Goal: Information Seeking & Learning: Learn about a topic

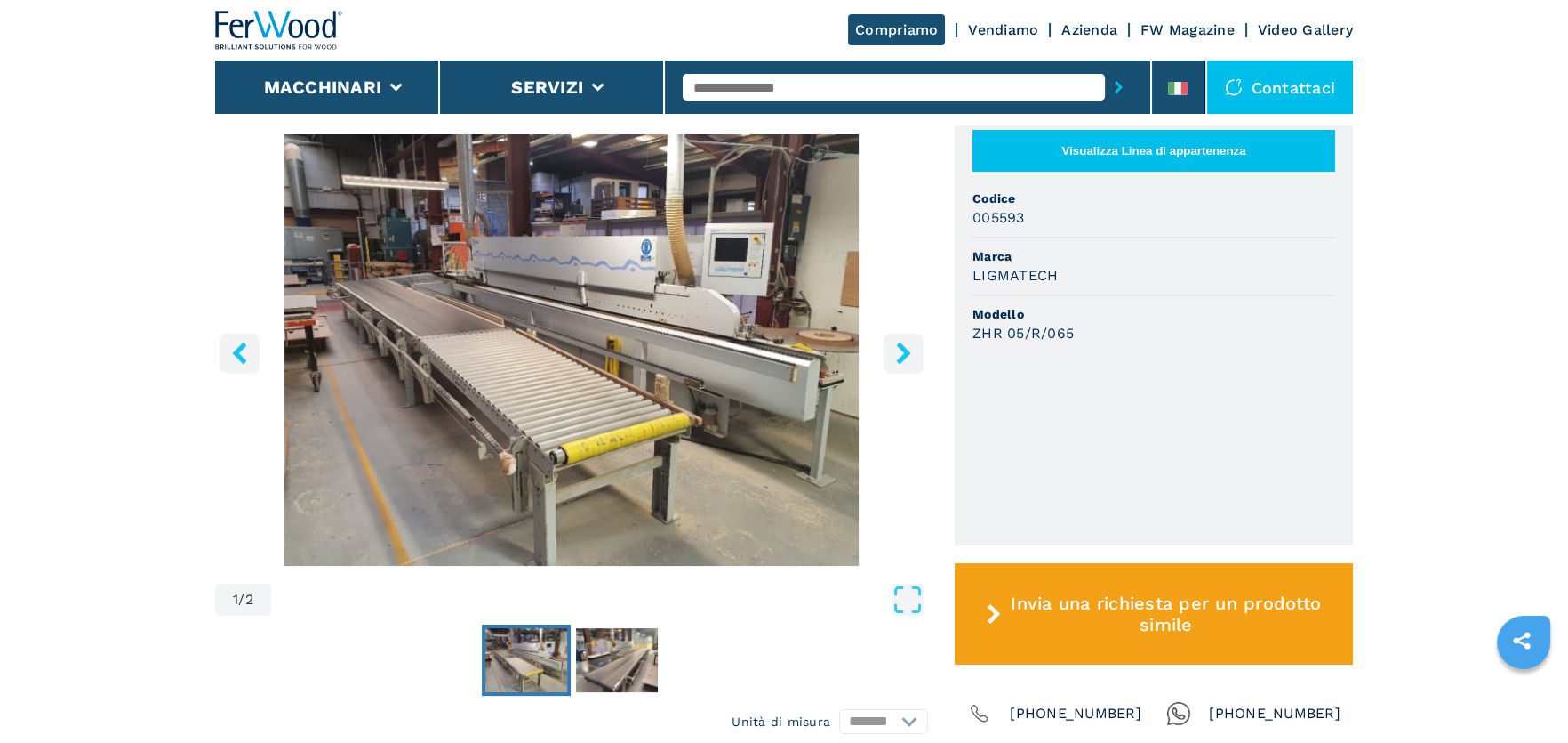
scroll to position [710, 0]
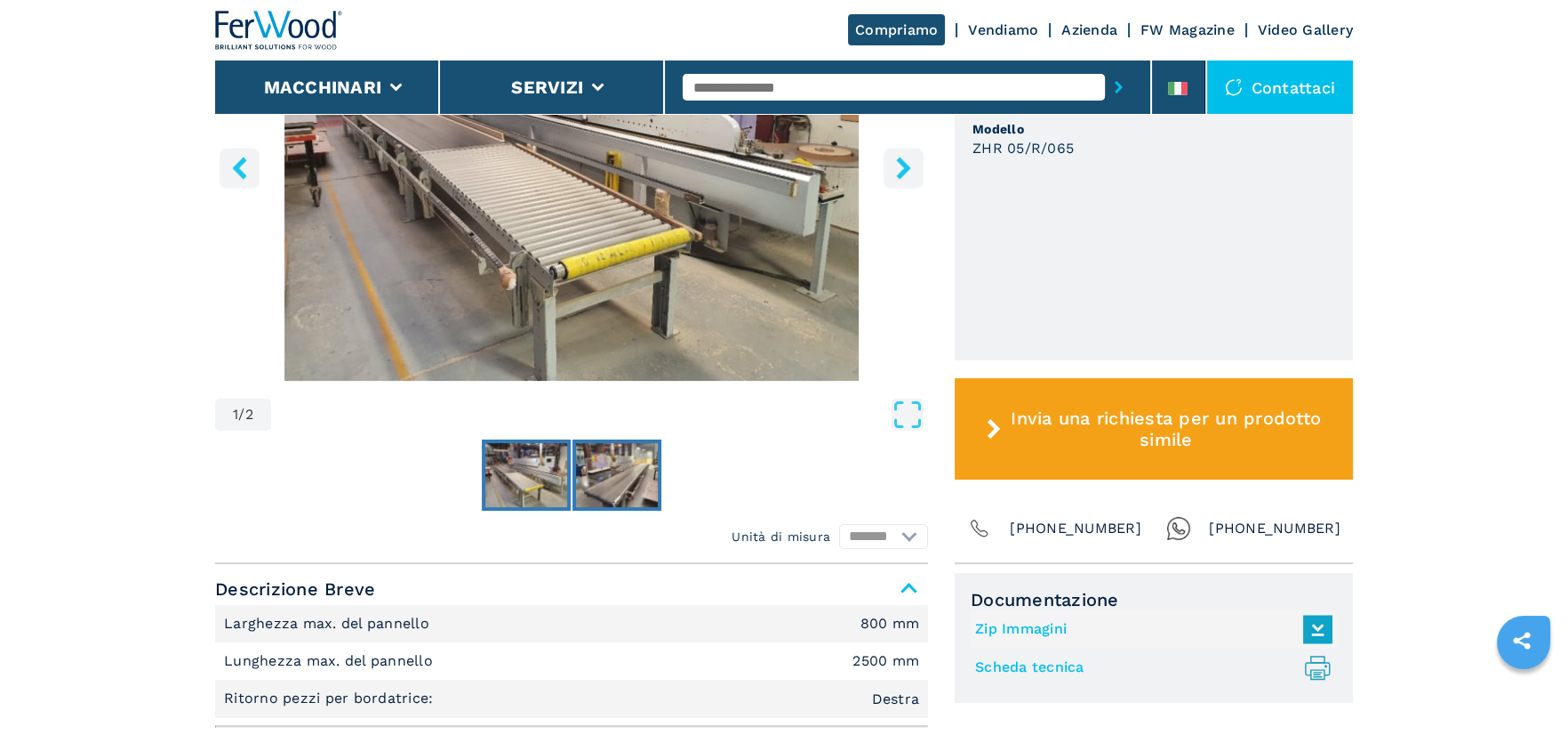
click at [631, 473] on img "Go to Slide 2" at bounding box center [617, 474] width 81 height 64
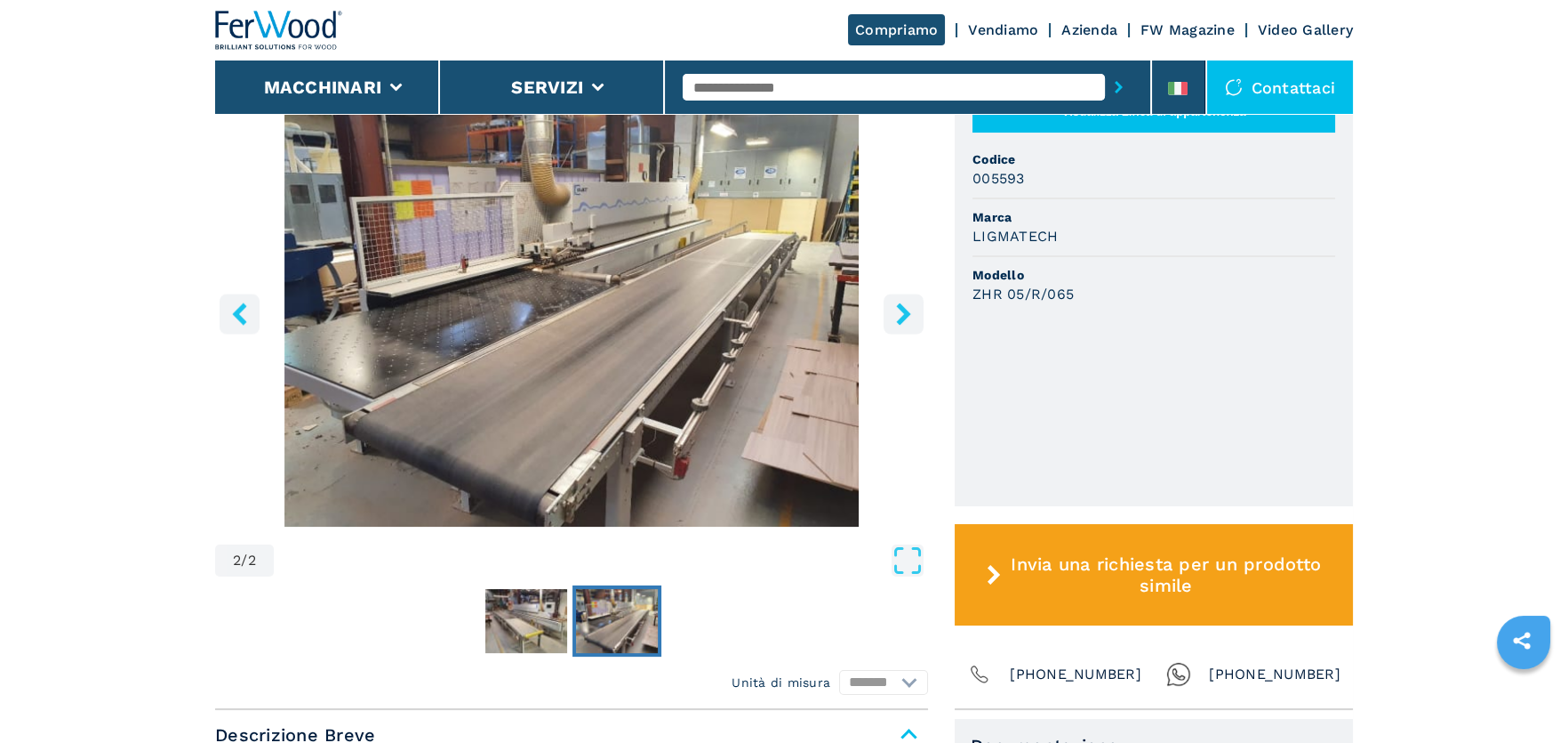
scroll to position [533, 0]
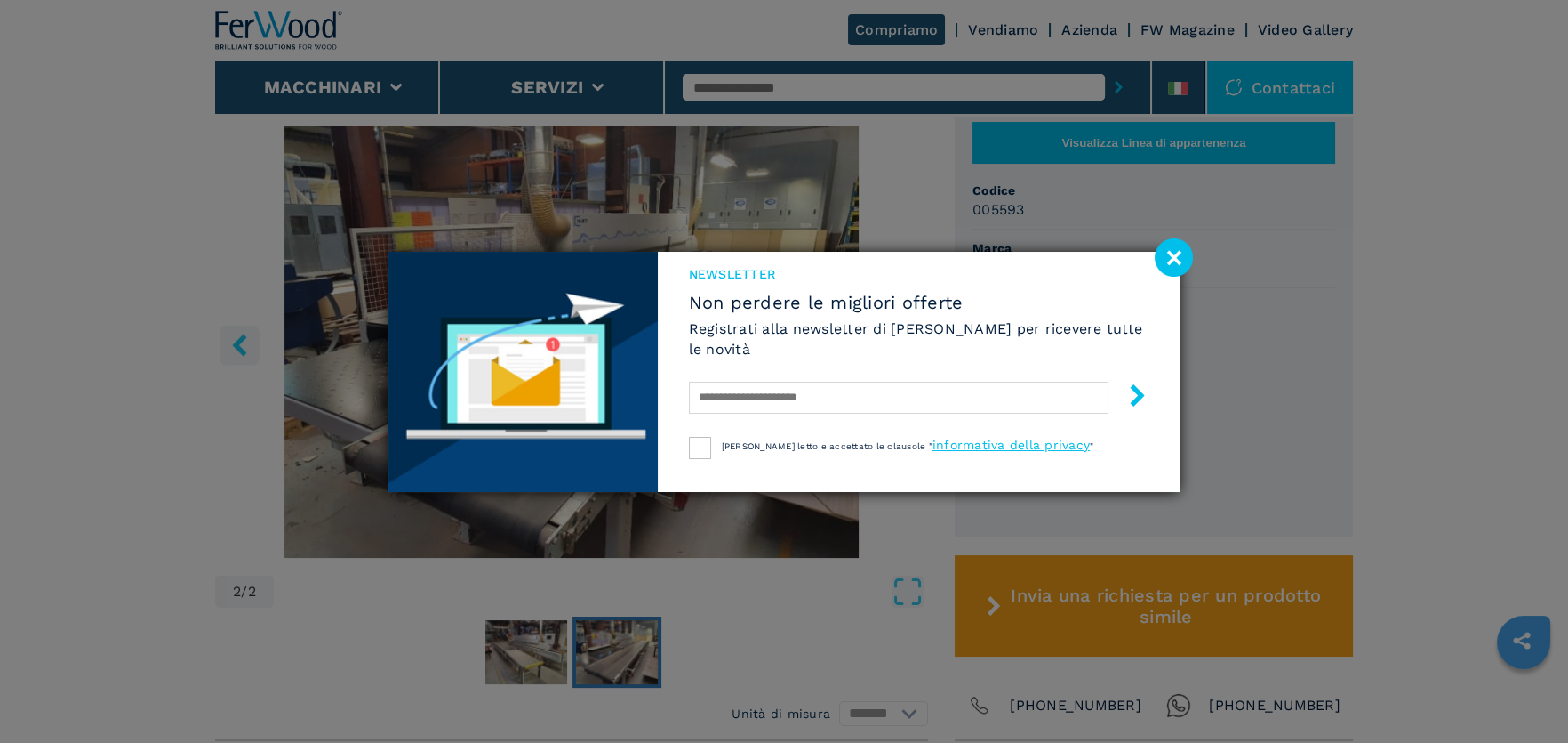
click at [1179, 246] on image at bounding box center [1173, 257] width 38 height 38
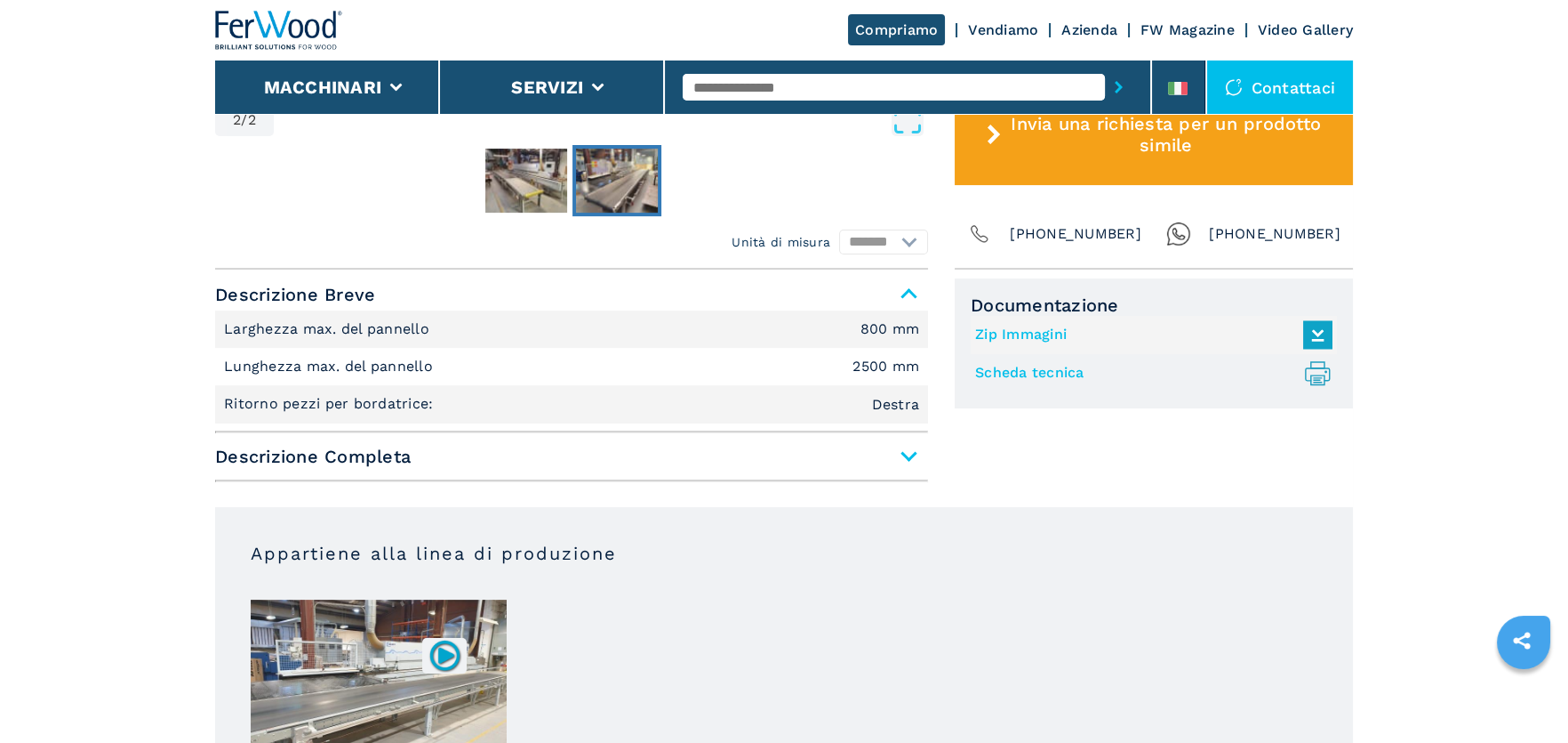
scroll to position [1067, 0]
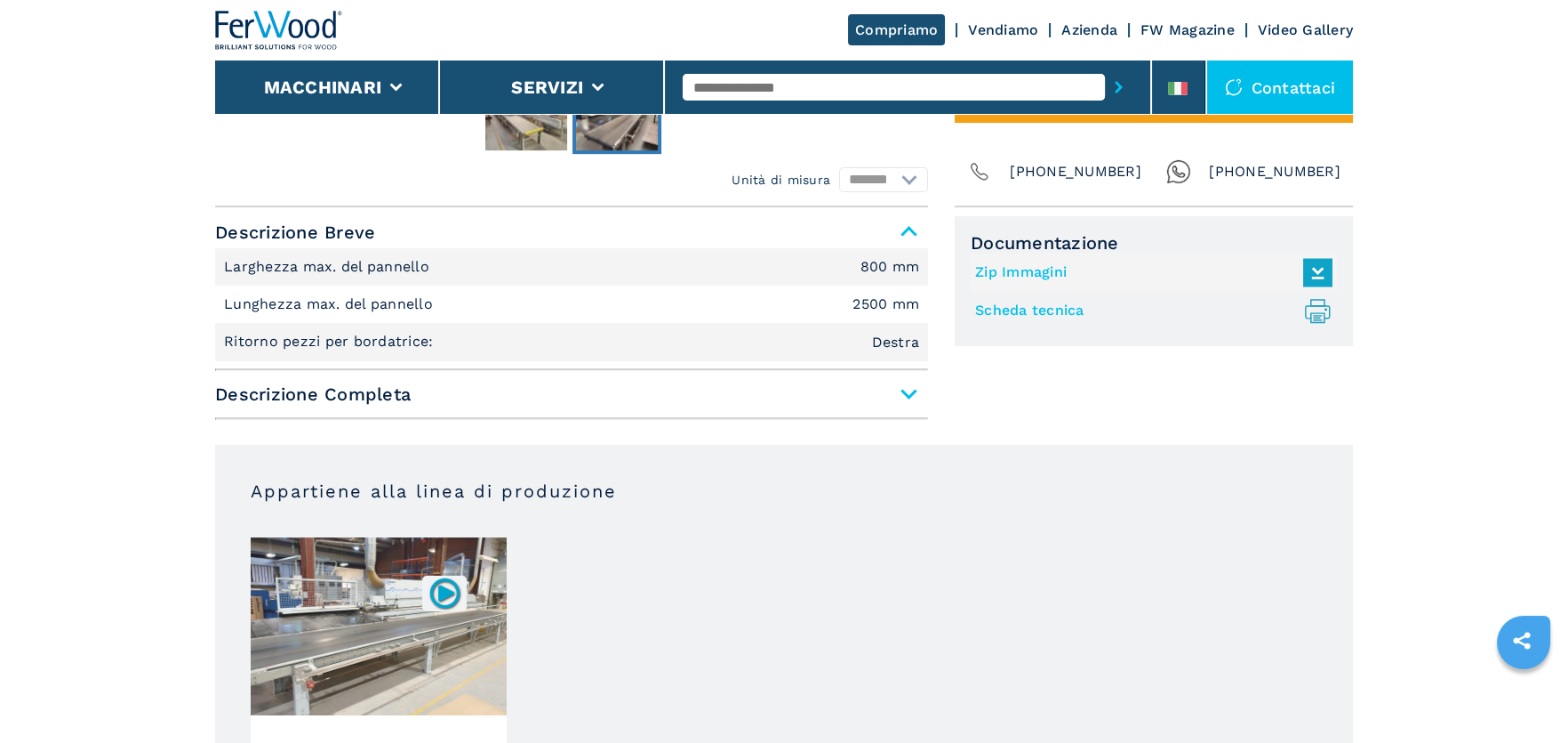
click at [909, 404] on span "Descrizione Completa" at bounding box center [572, 394] width 713 height 32
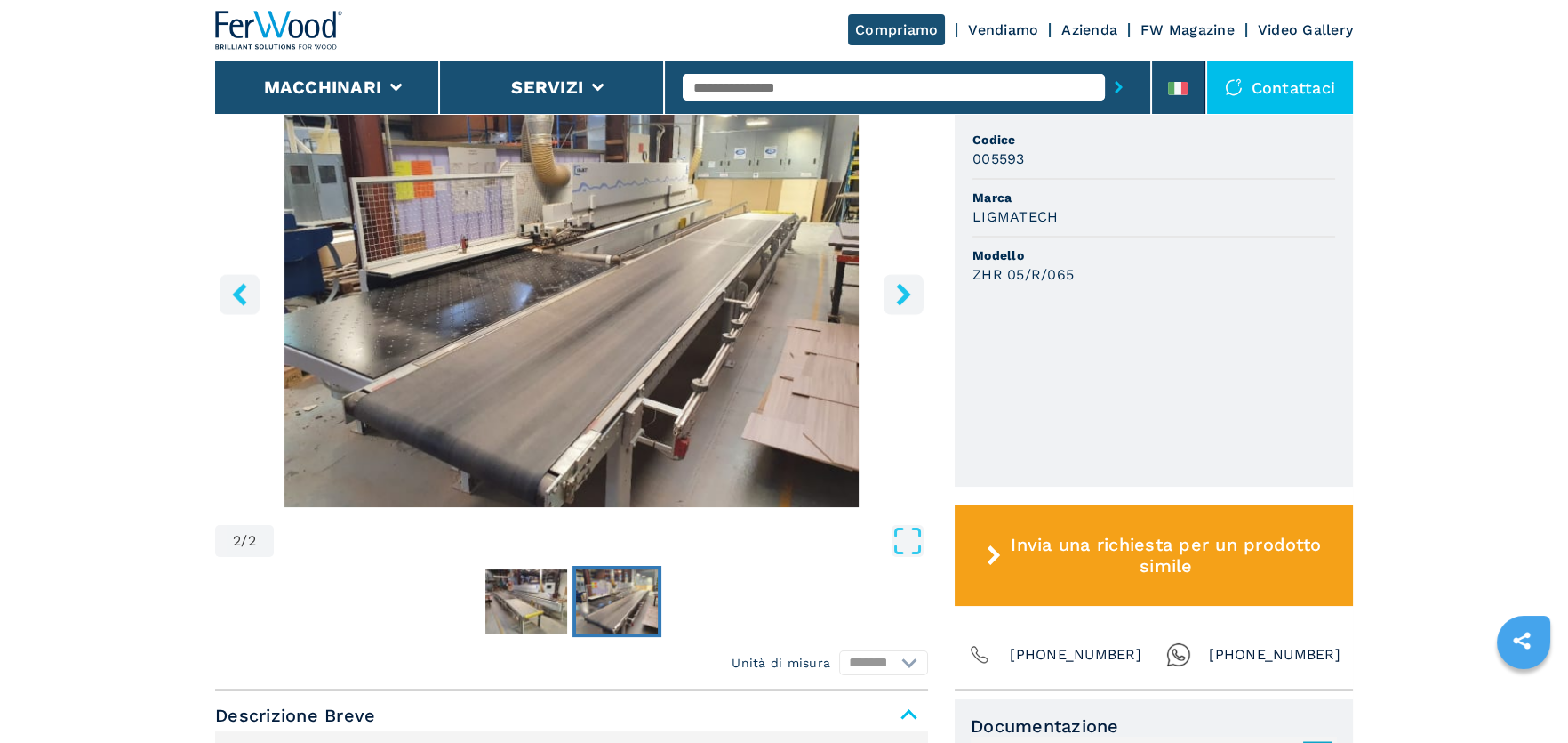
scroll to position [533, 0]
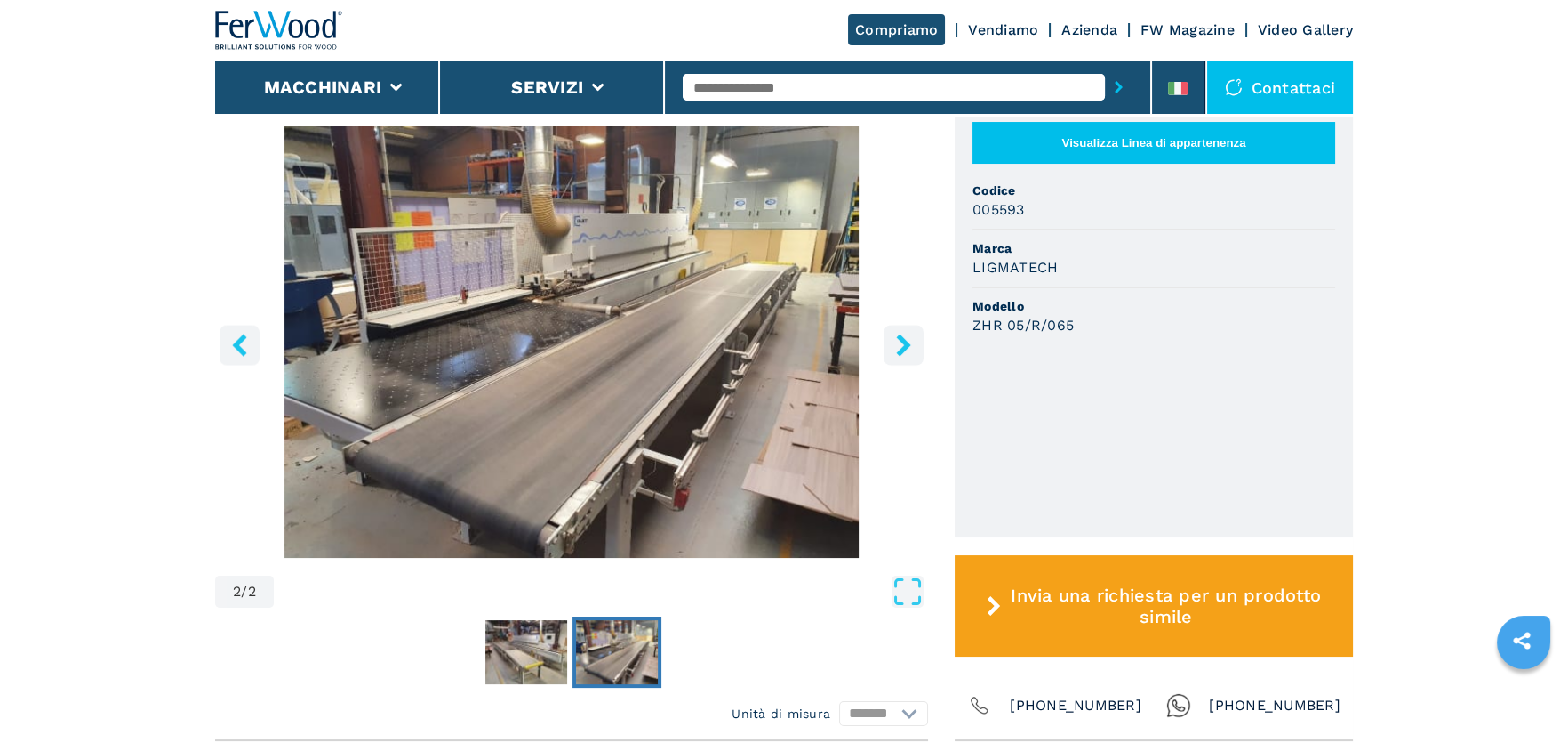
click at [540, 303] on img "Go to Slide 2" at bounding box center [572, 342] width 713 height 431
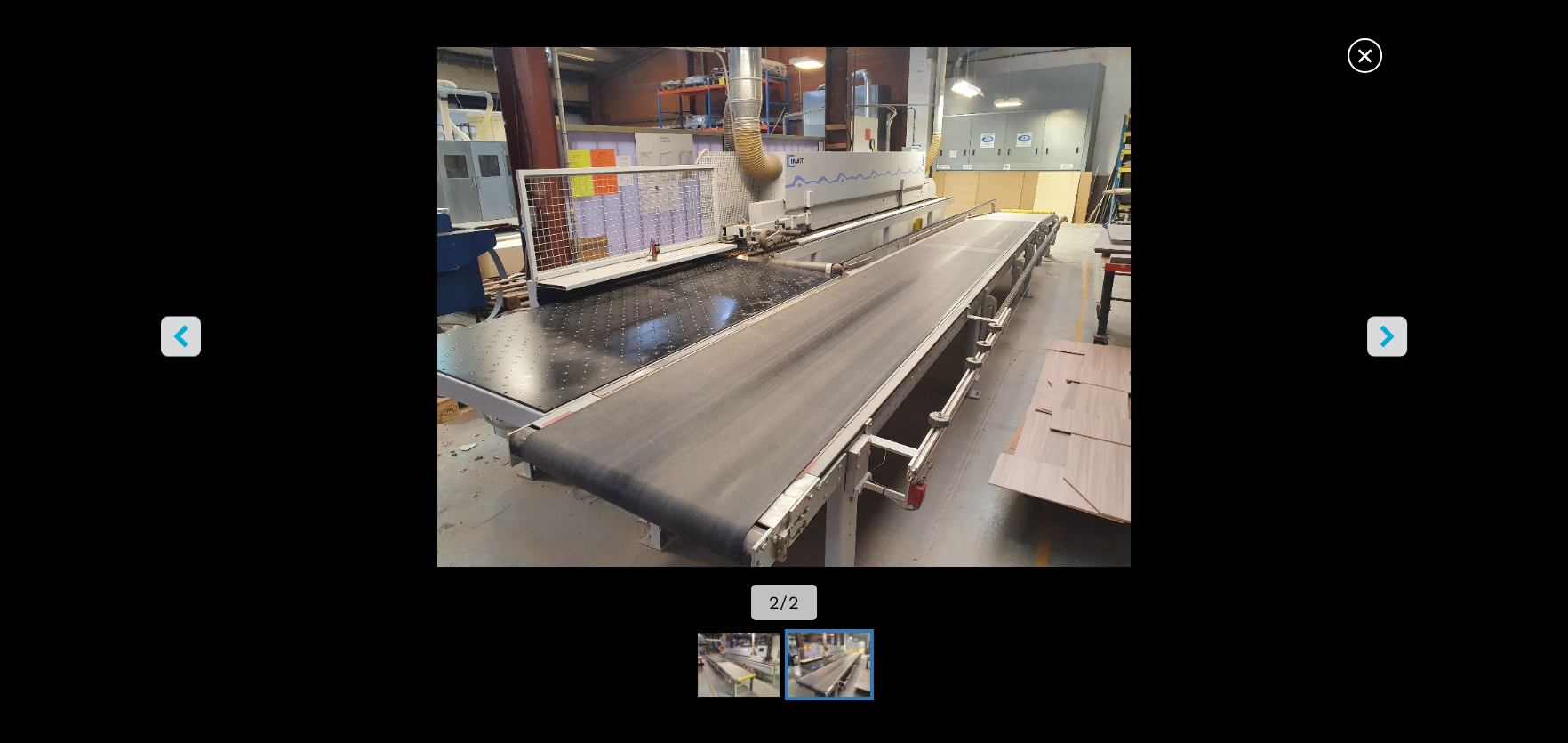
click at [722, 300] on img "Go to Slide 2" at bounding box center [784, 307] width 1412 height 520
